Goal: Transaction & Acquisition: Purchase product/service

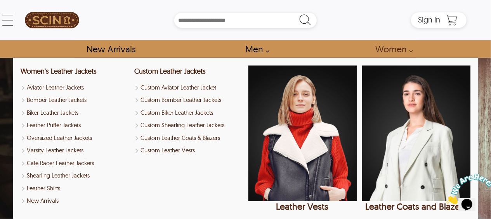
click at [401, 48] on link "Women" at bounding box center [391, 48] width 51 height 17
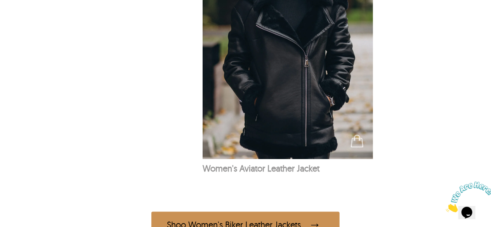
scroll to position [543, 0]
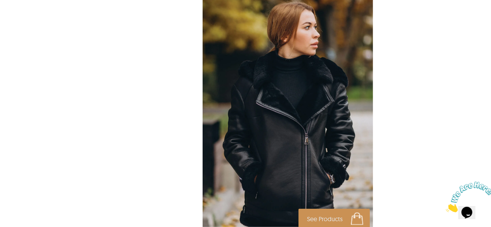
click at [244, 160] on img at bounding box center [288, 109] width 171 height 256
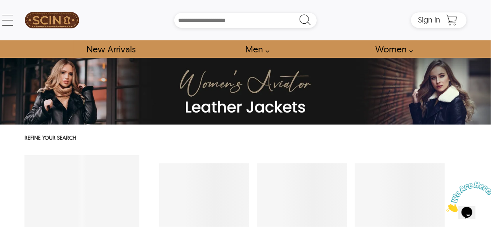
select select "********"
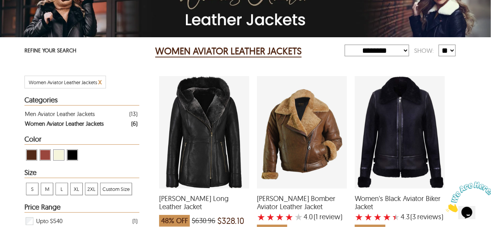
scroll to position [155, 0]
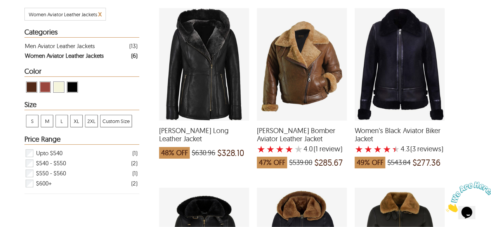
click at [91, 121] on span "2XL" at bounding box center [91, 121] width 12 height 12
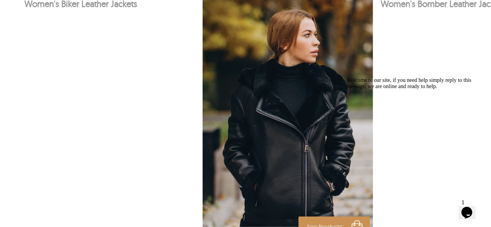
scroll to position [574, 0]
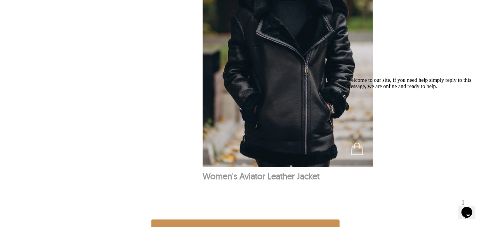
click at [405, 78] on div "Welcome to our site, if you need help simply reply to this message, we are onli…" at bounding box center [416, 83] width 140 height 12
click at [346, 77] on icon "Chat attention grabber" at bounding box center [346, 77] width 0 height 0
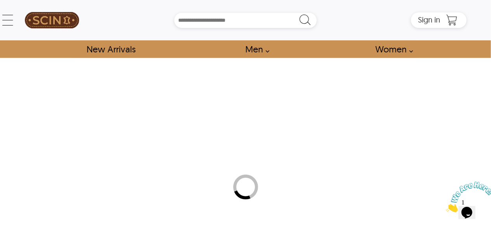
select select "********"
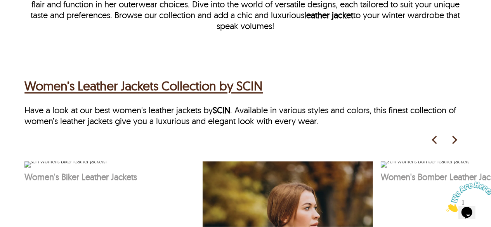
scroll to position [339, 0]
